Goal: Communication & Community: Answer question/provide support

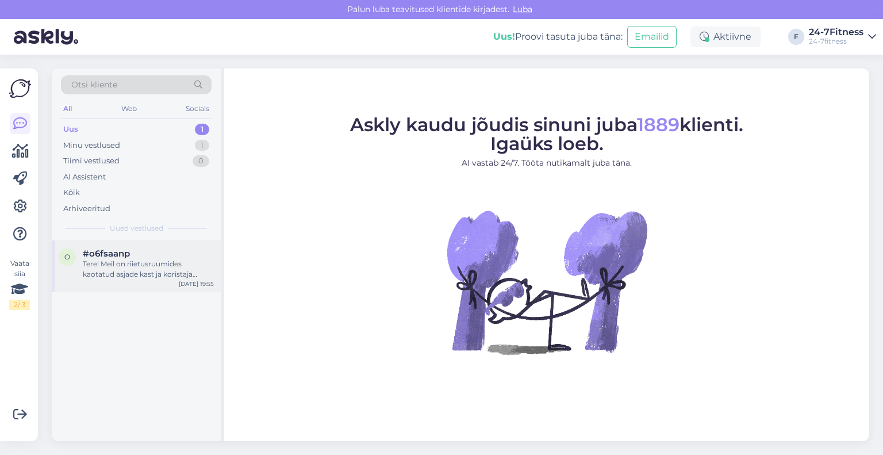
click at [123, 266] on div "Tere! Meil on riietusruumides kaotatud asjade kast ja koristaja paneb leitud as…" at bounding box center [148, 269] width 131 height 21
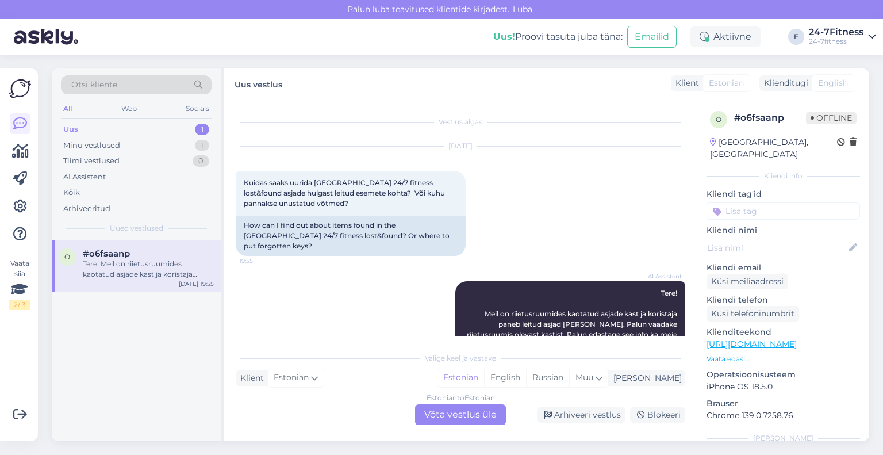
scroll to position [44, 0]
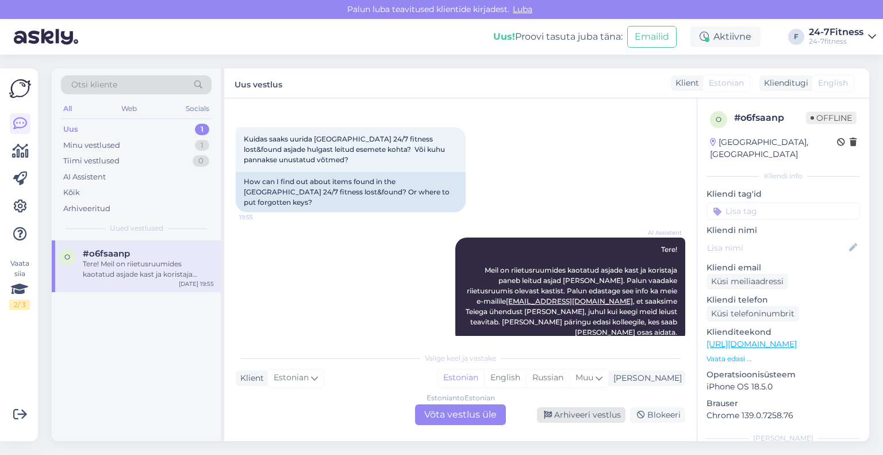
click at [552, 415] on icon at bounding box center [548, 415] width 8 height 8
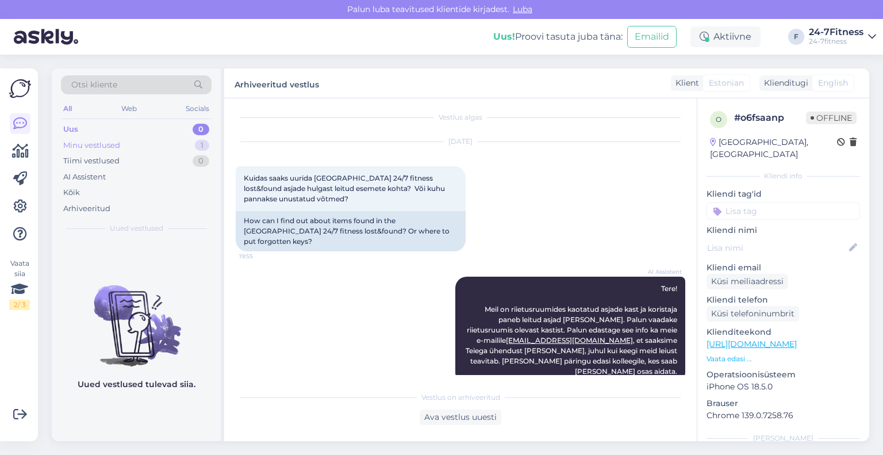
click at [102, 149] on div "Minu vestlused" at bounding box center [91, 146] width 57 height 12
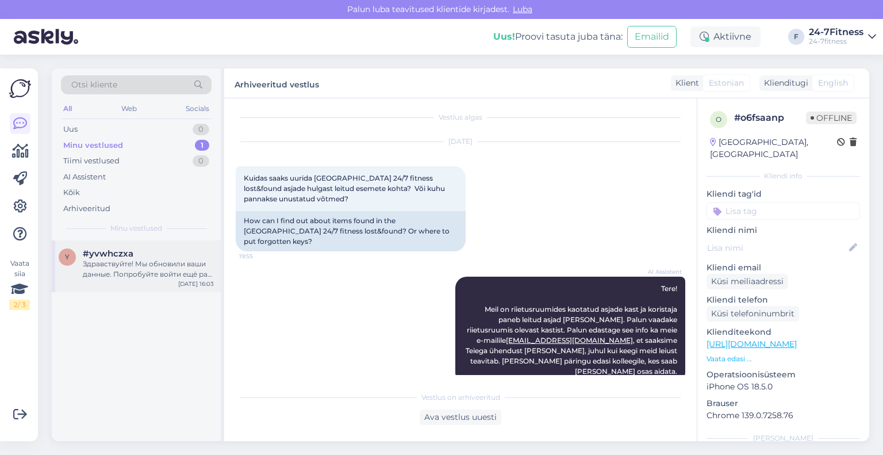
click at [113, 270] on div "Здравствуйте! Мы обновили ваши данные. Попробуйте войти ещё раз. Если у вас воз…" at bounding box center [148, 269] width 131 height 21
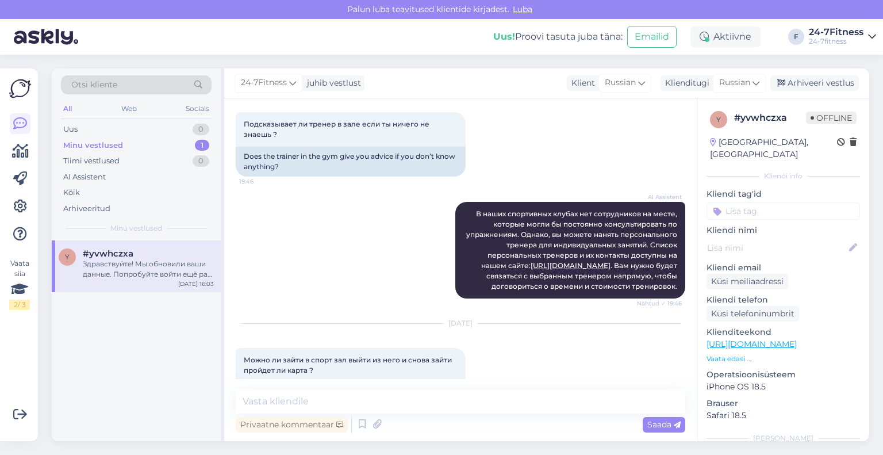
scroll to position [0, 0]
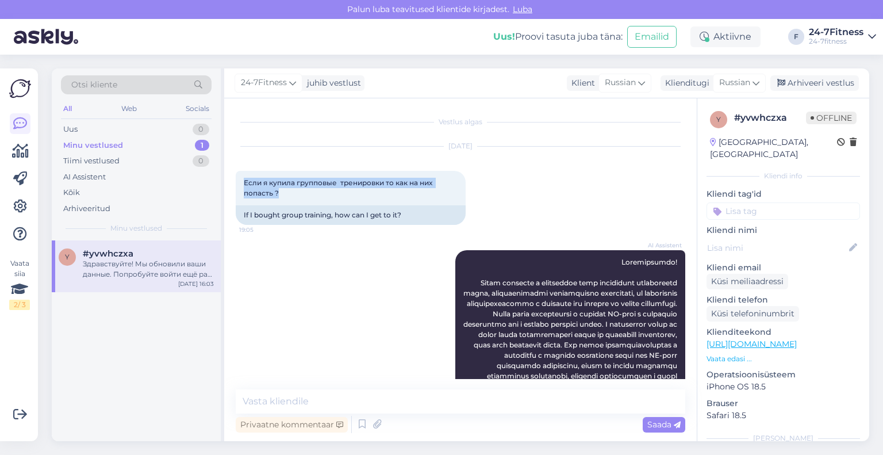
drag, startPoint x: 313, startPoint y: 193, endPoint x: 227, endPoint y: 186, distance: 87.1
click at [227, 186] on div "Vestlus algas [DATE] Если я купила групповые тренировки то как на них попасть ?…" at bounding box center [460, 269] width 473 height 343
copy span "Если я купила групповые тренировки то как на них попасть ?"
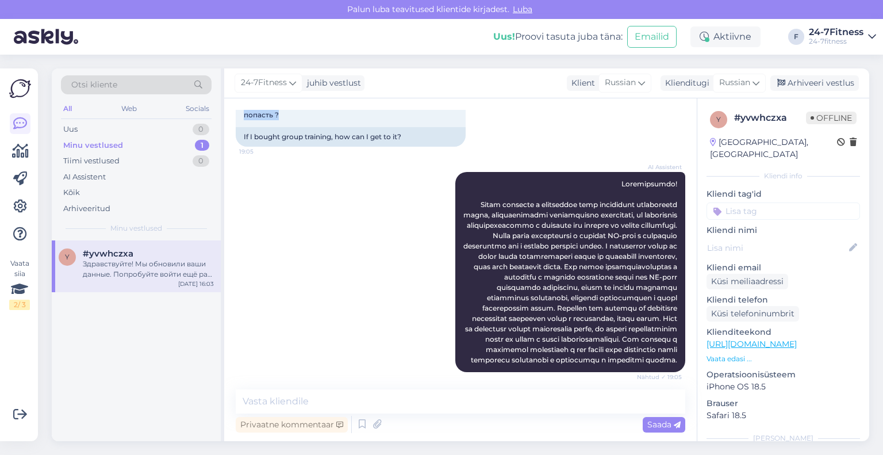
scroll to position [115, 0]
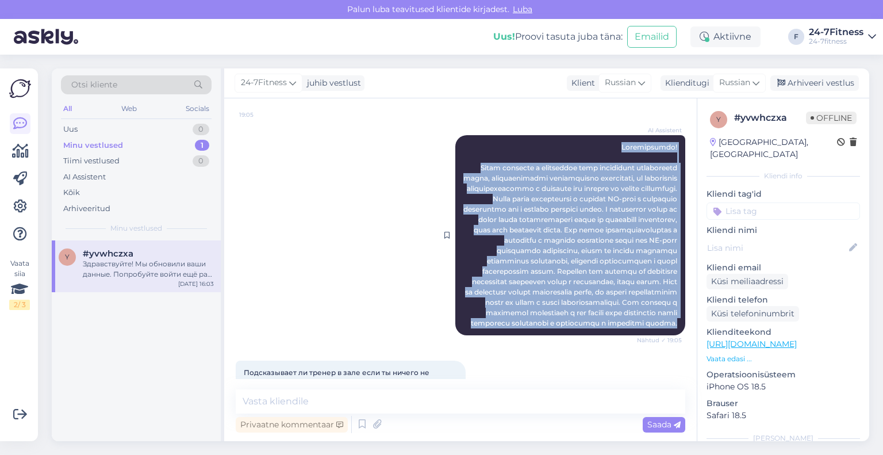
drag, startPoint x: 668, startPoint y: 355, endPoint x: 600, endPoint y: 147, distance: 219.7
click at [600, 147] on div "AI Assistent Nähtud ✓ 19:05" at bounding box center [571, 235] width 230 height 200
copy span "Loremipsumdo! Sitam consecte a elitseddoe temp incididunt utlaboreetd magna, al…"
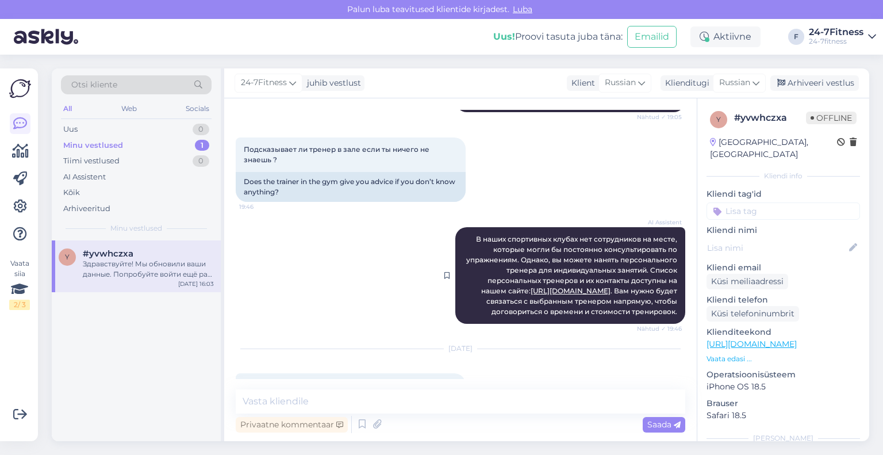
scroll to position [345, 0]
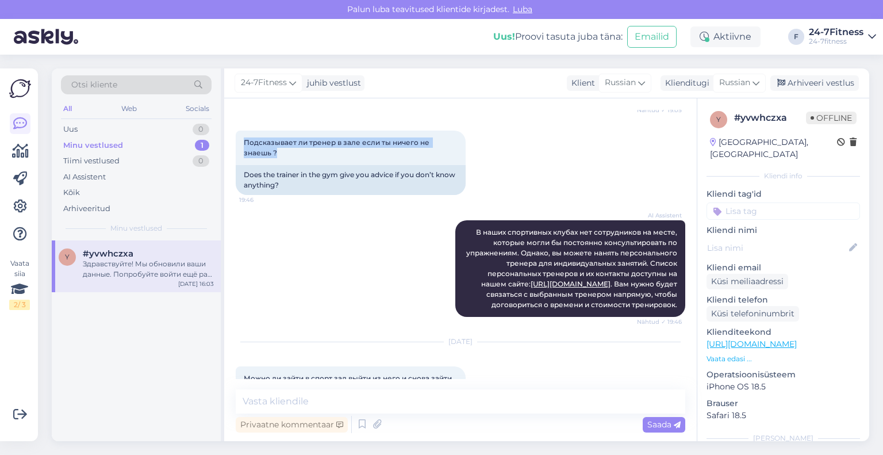
drag, startPoint x: 340, startPoint y: 192, endPoint x: 232, endPoint y: 171, distance: 110.1
click at [232, 171] on div "Vestlus algas [DATE] Если я купила групповые тренировки то как на них попасть ?…" at bounding box center [460, 269] width 473 height 343
copy span "Подсказывает ли тренер в зале если ты ничего не знаешь ?"
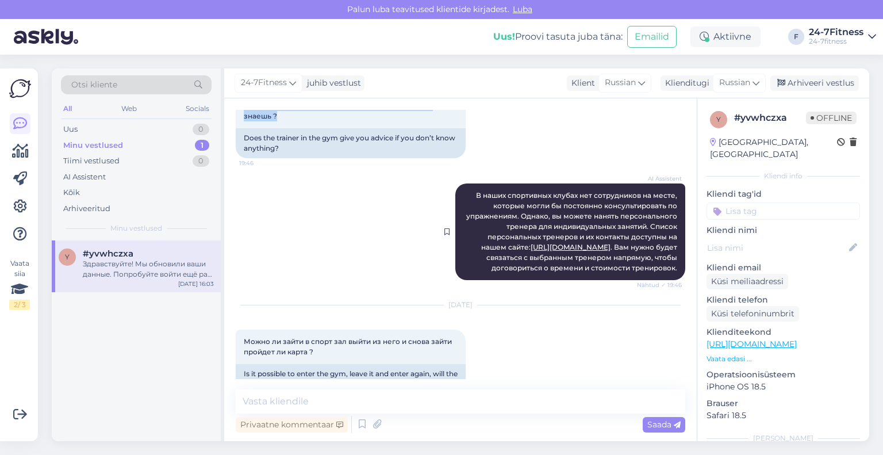
scroll to position [403, 0]
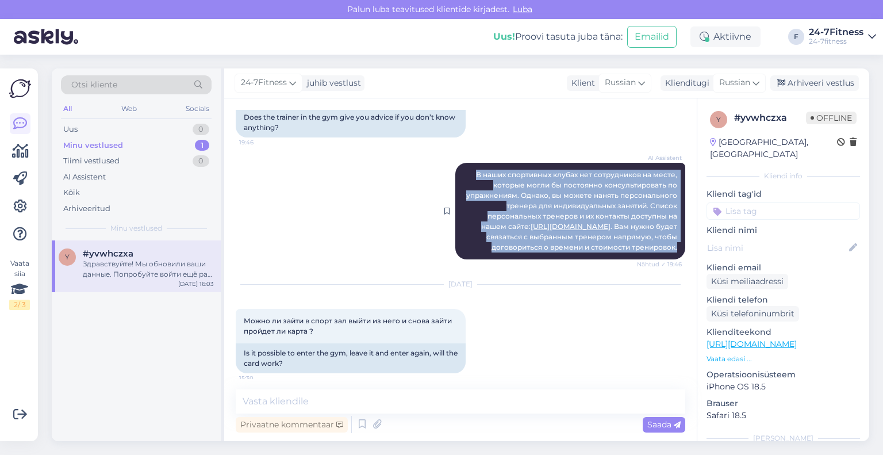
drag, startPoint x: 671, startPoint y: 290, endPoint x: 451, endPoint y: 202, distance: 237.2
click at [456, 202] on div "AI Assistent В наших спортивных клубах нет сотрудников на месте, которые могли …" at bounding box center [571, 211] width 230 height 97
copy span "В наших спортивных клубах нет сотрудников на месте, которые могли бы постоянно …"
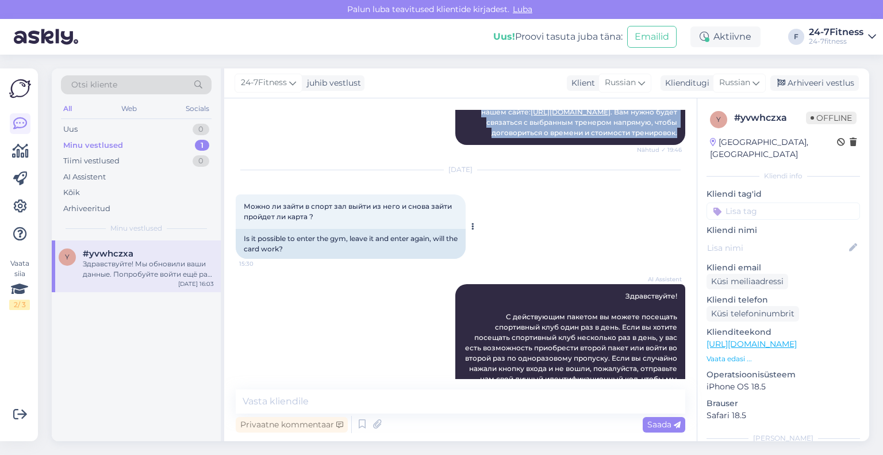
scroll to position [518, 0]
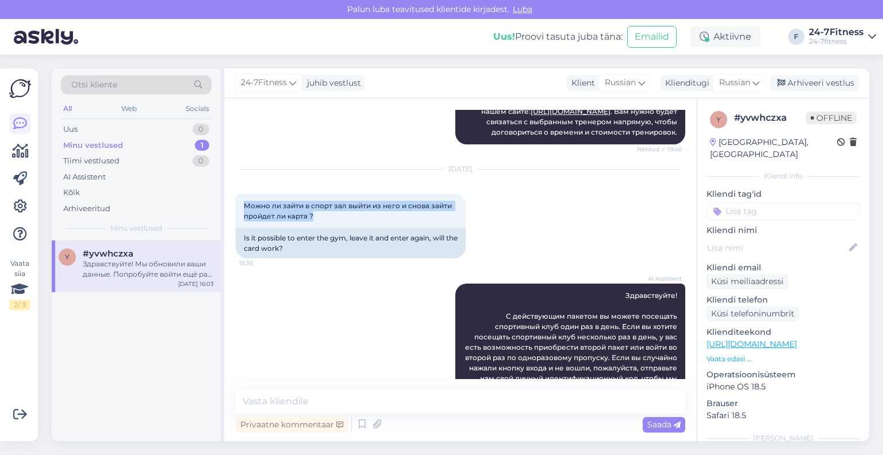
drag, startPoint x: 335, startPoint y: 261, endPoint x: 231, endPoint y: 252, distance: 105.1
click at [231, 252] on div "Vestlus algas [DATE] Если я купила групповые тренировки то как на них попасть ?…" at bounding box center [460, 269] width 473 height 343
copy span "Можно ли зайти в спорт зал выйти из него и снова зайти пройдет ли карта ?"
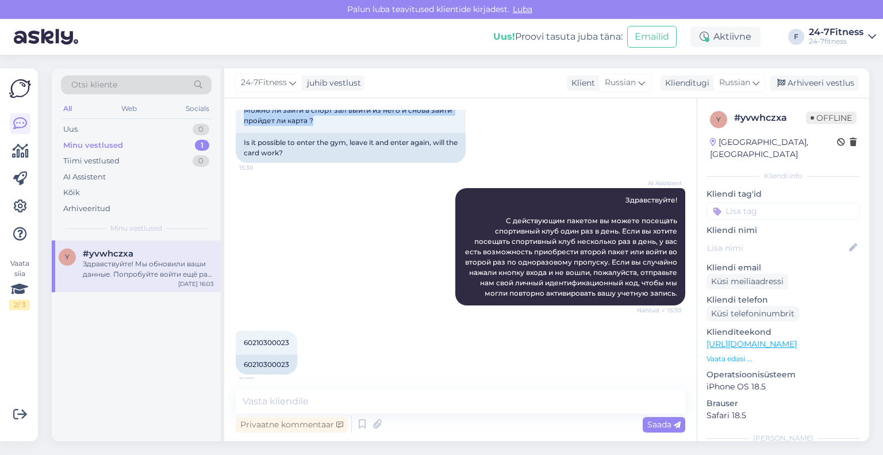
scroll to position [690, 0]
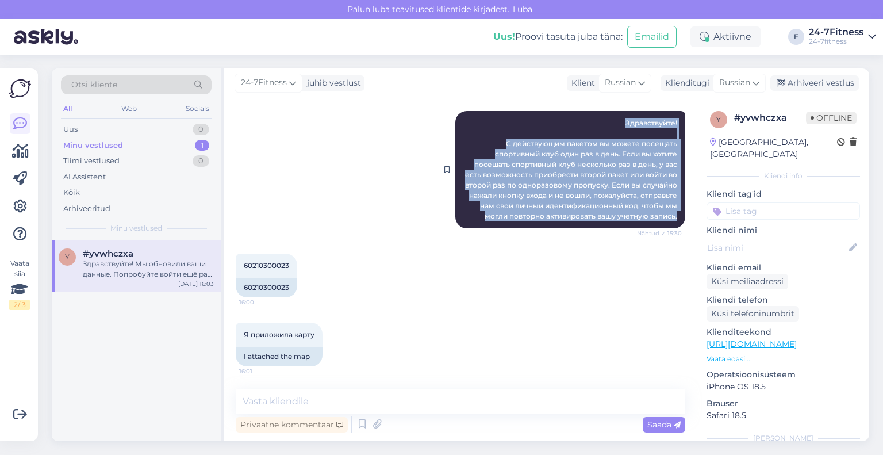
drag, startPoint x: 669, startPoint y: 257, endPoint x: 615, endPoint y: 165, distance: 107.0
click at [615, 165] on div "AI Assistent Здравствуйте! С действующим пакетом вы можете посещать спортивный …" at bounding box center [571, 169] width 230 height 117
copy span "Здравствуйте! С действующим пакетом вы можете посещать спортивный клуб один раз…"
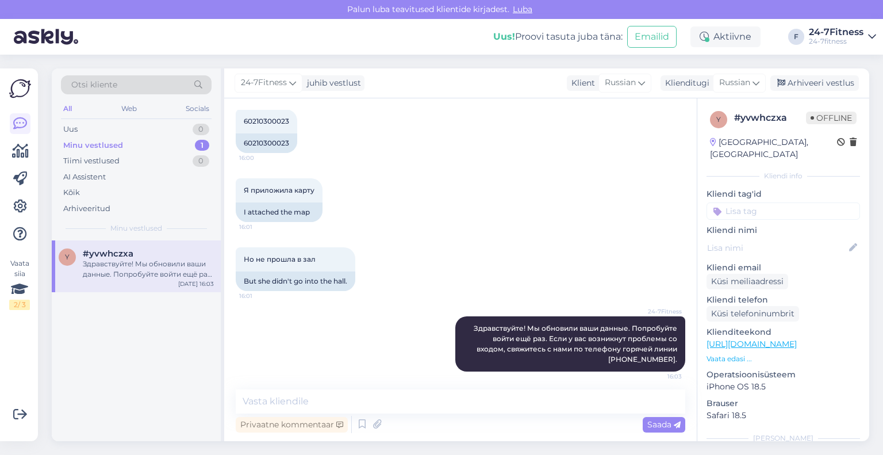
scroll to position [863, 0]
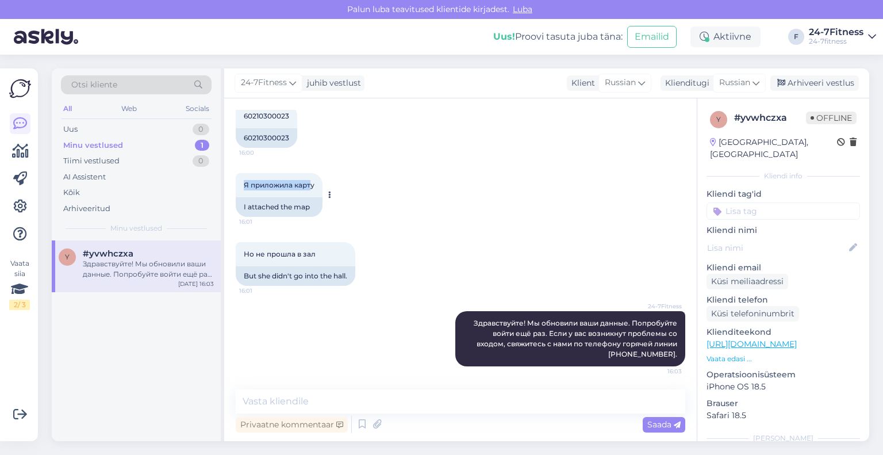
drag, startPoint x: 312, startPoint y: 204, endPoint x: 236, endPoint y: 206, distance: 75.9
click at [236, 197] on div "Я приложила карту 16:01" at bounding box center [279, 185] width 87 height 24
copy span "Я приложила карт"
drag, startPoint x: 329, startPoint y: 272, endPoint x: 243, endPoint y: 272, distance: 86.3
click at [243, 266] on div "Но не прошла в зал 16:01" at bounding box center [296, 254] width 120 height 24
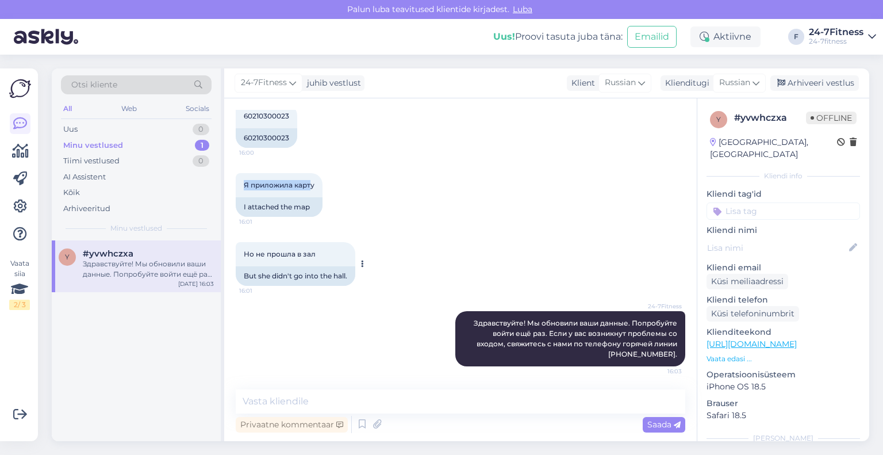
copy span "Но не прошла в зал"
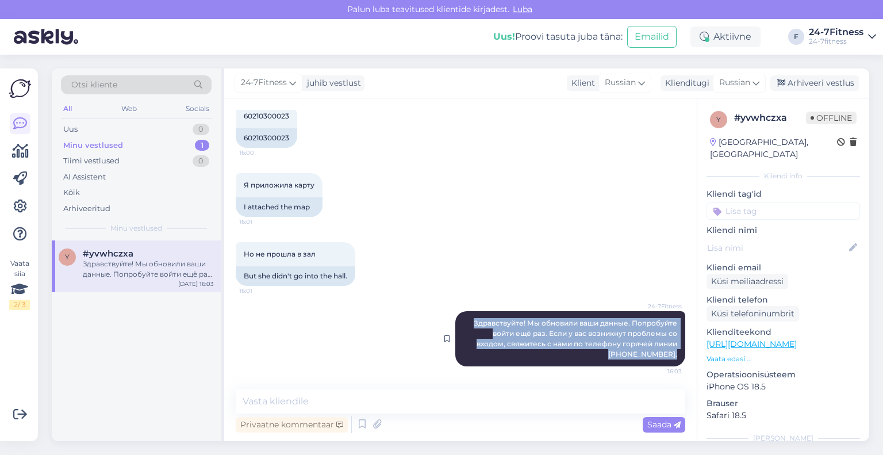
drag, startPoint x: 672, startPoint y: 355, endPoint x: 454, endPoint y: 312, distance: 222.1
click at [456, 312] on div "24-7Fitness Здравствуйте! Мы обновили ваши данные. Попробуйте войти ещё раз. Ес…" at bounding box center [571, 338] width 230 height 55
copy span "Здравствуйте! Мы обновили ваши данные. Попробуйте войти ещё раз. Если у вас воз…"
click at [803, 86] on div "Arhiveeri vestlus" at bounding box center [815, 83] width 89 height 16
